Goal: Check status: Check status

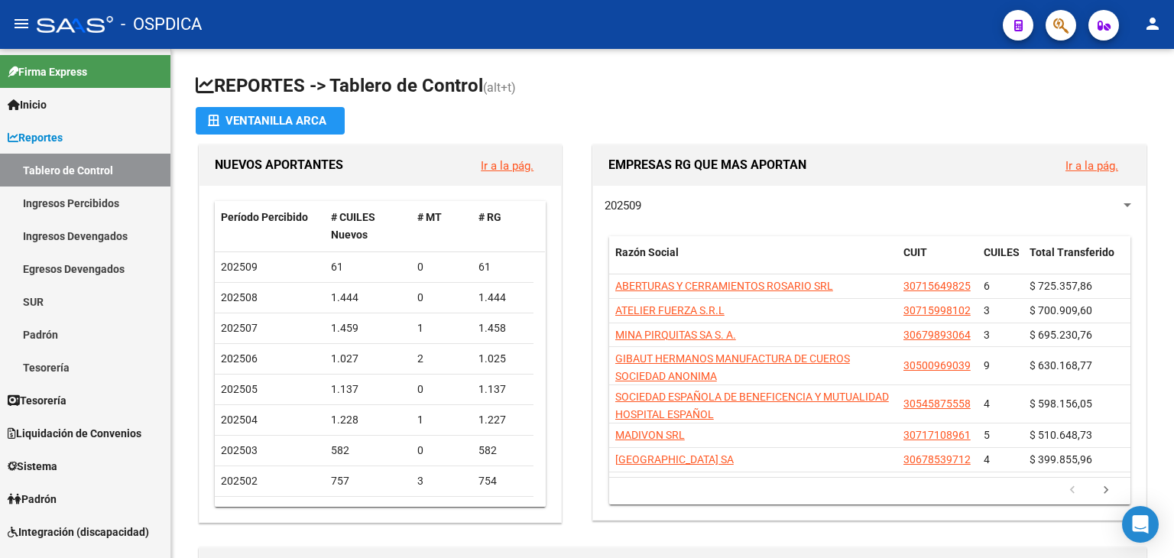
click at [1064, 44] on mat-toolbar "menu - OSPDICA person" at bounding box center [587, 24] width 1174 height 49
click at [1067, 23] on icon "button" at bounding box center [1061, 26] width 15 height 18
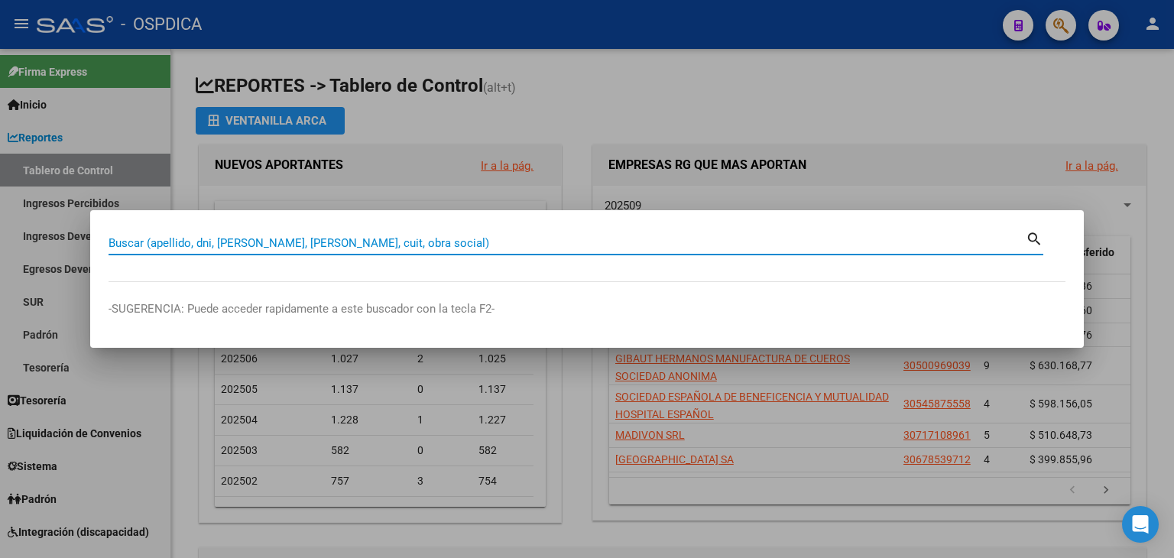
paste input "20-05179286-7"
type input "20051792867"
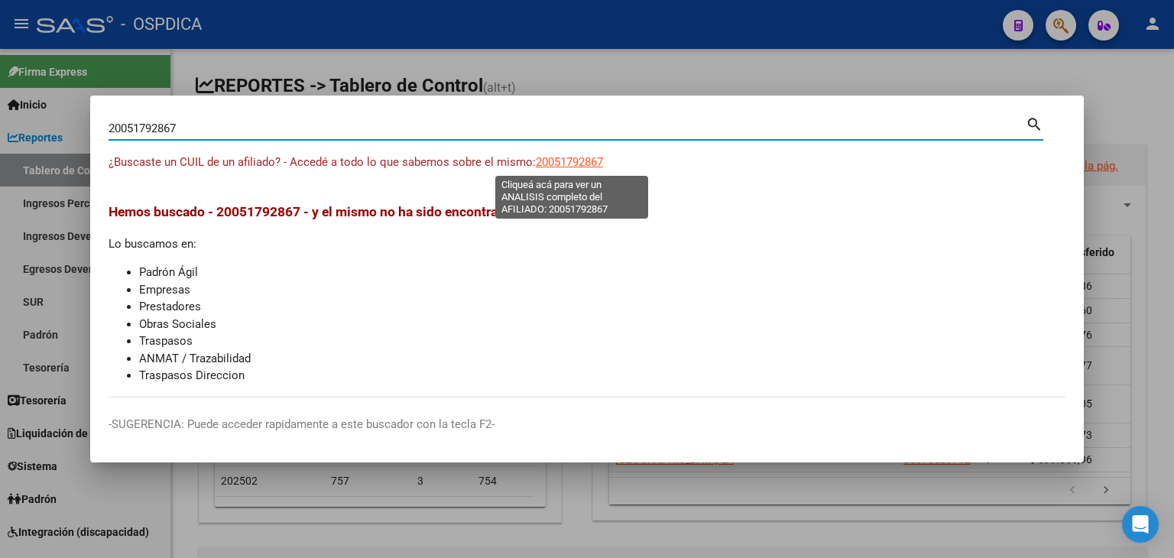
click at [557, 160] on span "20051792867" at bounding box center [569, 162] width 67 height 14
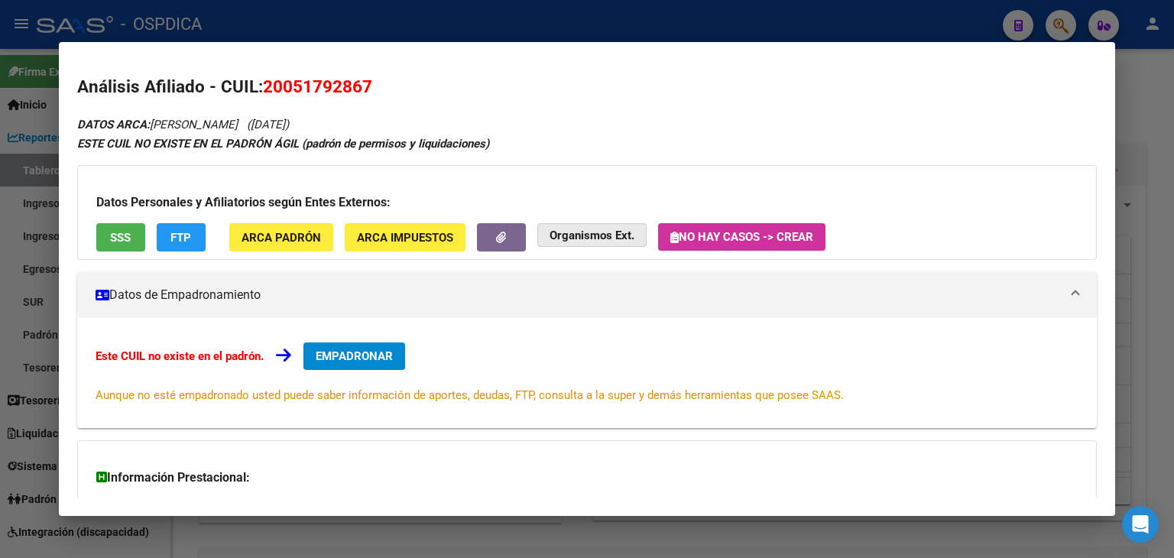
click at [567, 239] on strong "Organismos Ext." at bounding box center [592, 236] width 85 height 14
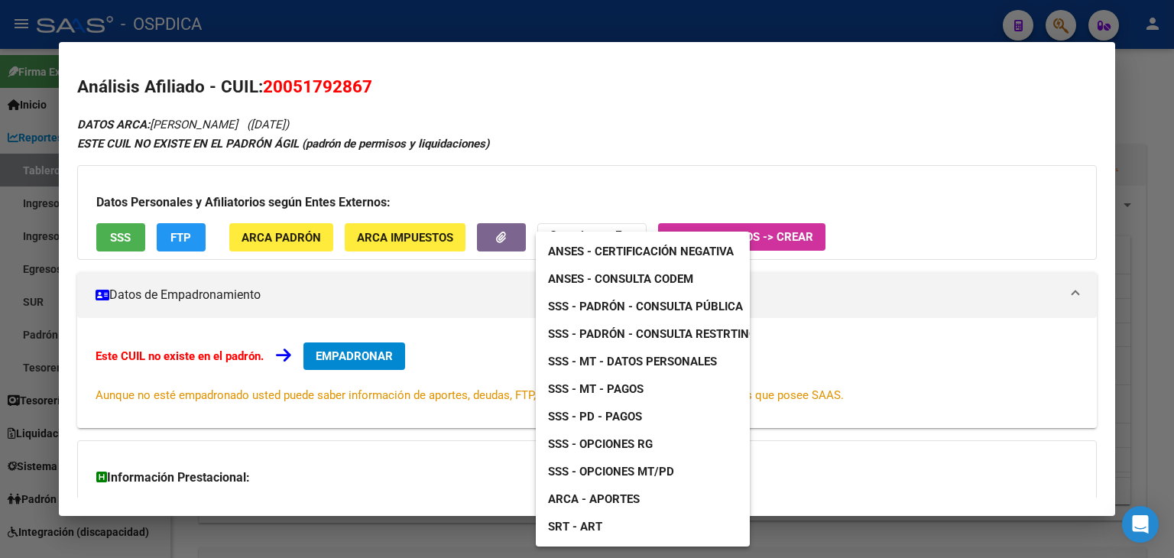
click at [105, 242] on div at bounding box center [587, 279] width 1174 height 558
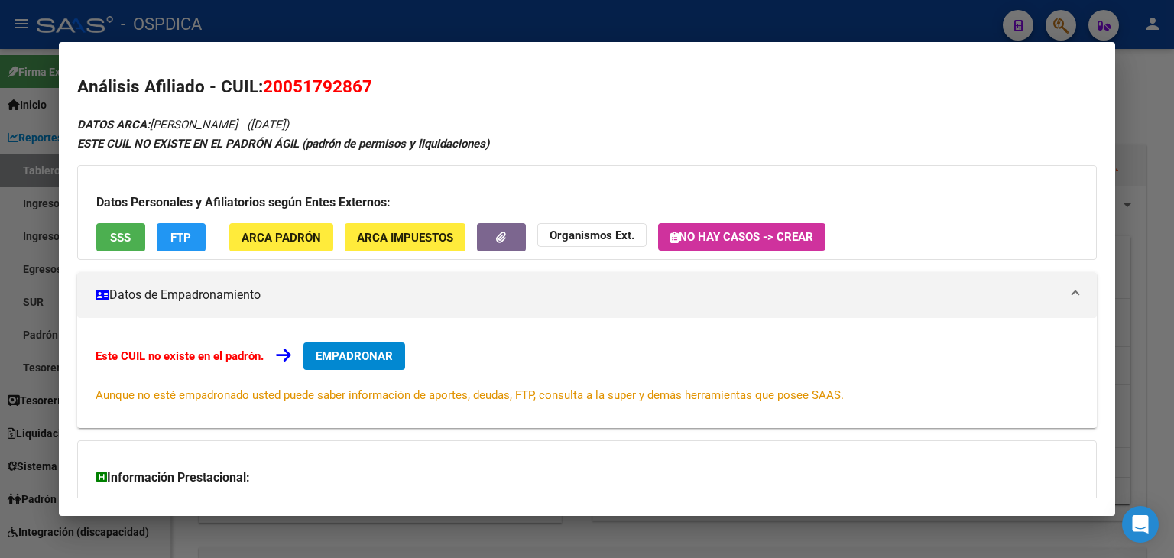
click at [114, 237] on span "SSS" at bounding box center [120, 238] width 21 height 14
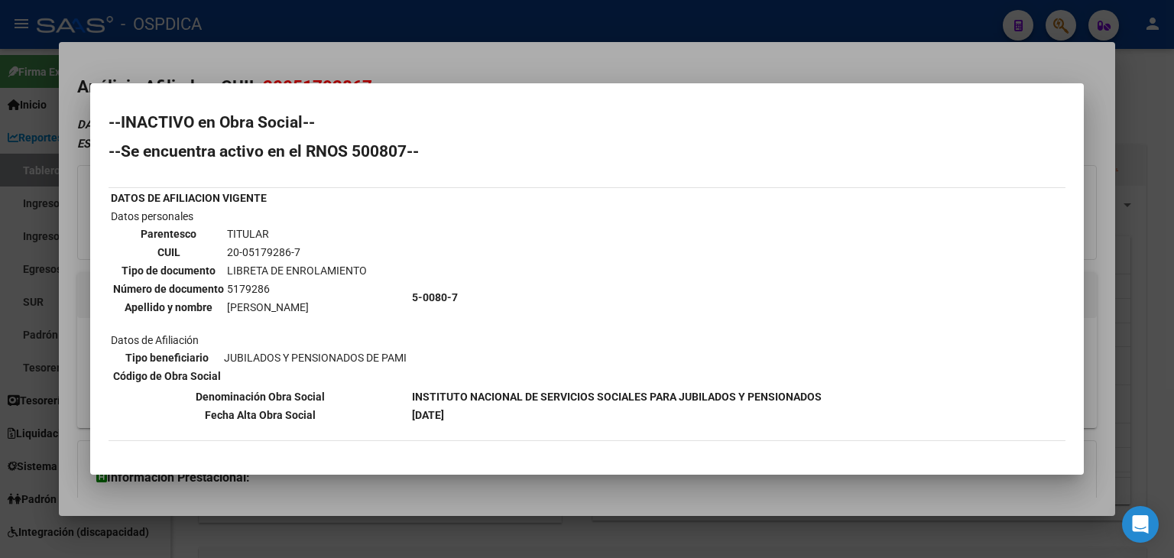
click at [486, 67] on div at bounding box center [587, 279] width 1174 height 558
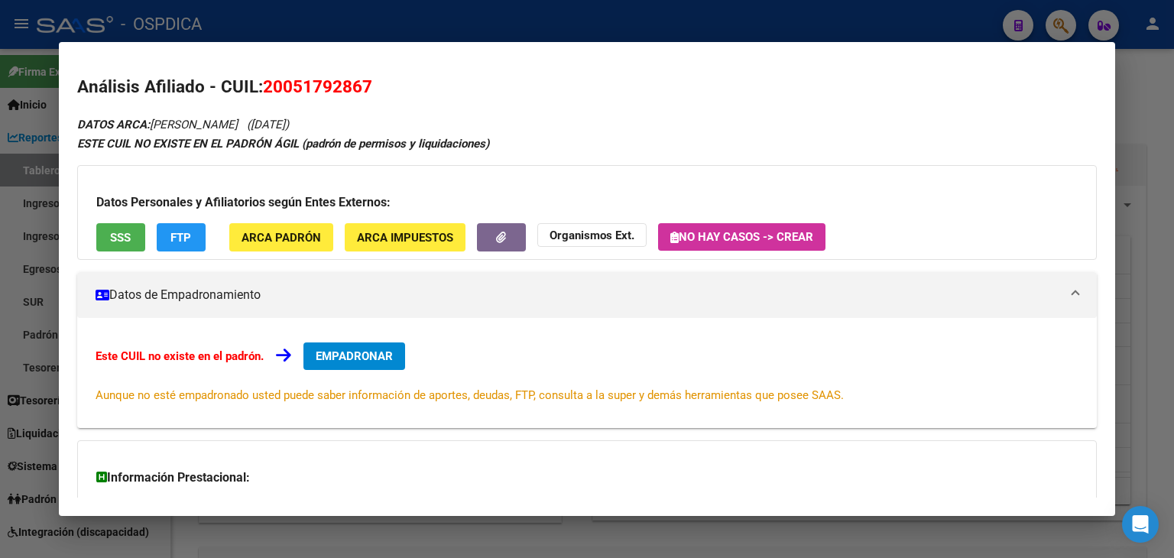
click at [569, 234] on strong "Organismos Ext." at bounding box center [592, 236] width 85 height 14
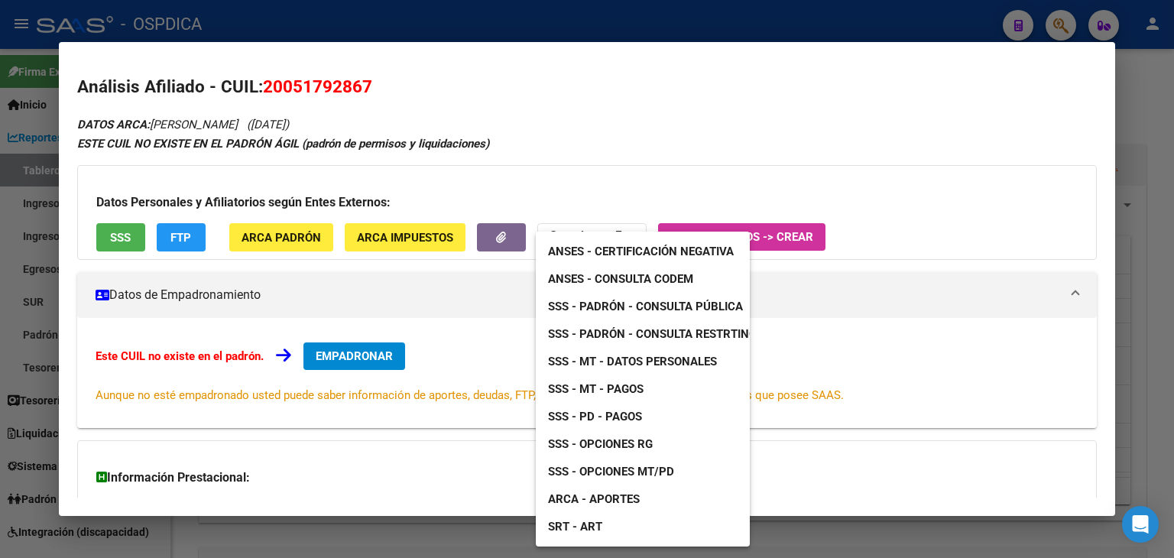
click at [617, 281] on span "ANSES - Consulta CODEM" at bounding box center [620, 279] width 145 height 14
